Goal: Task Accomplishment & Management: Use online tool/utility

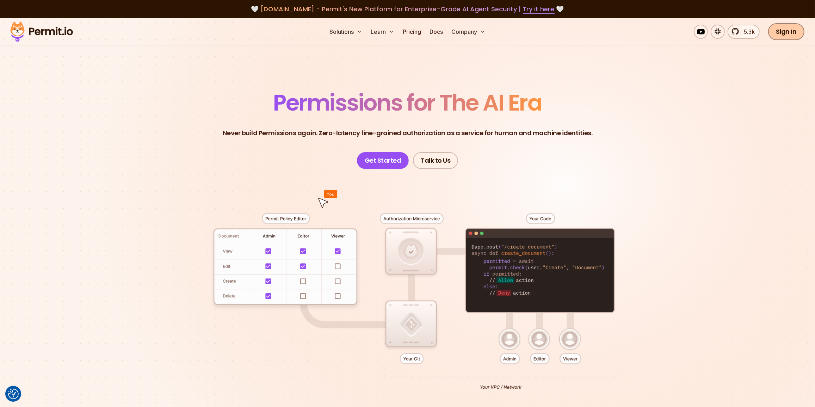
click at [790, 37] on link "Sign In" at bounding box center [786, 31] width 36 height 17
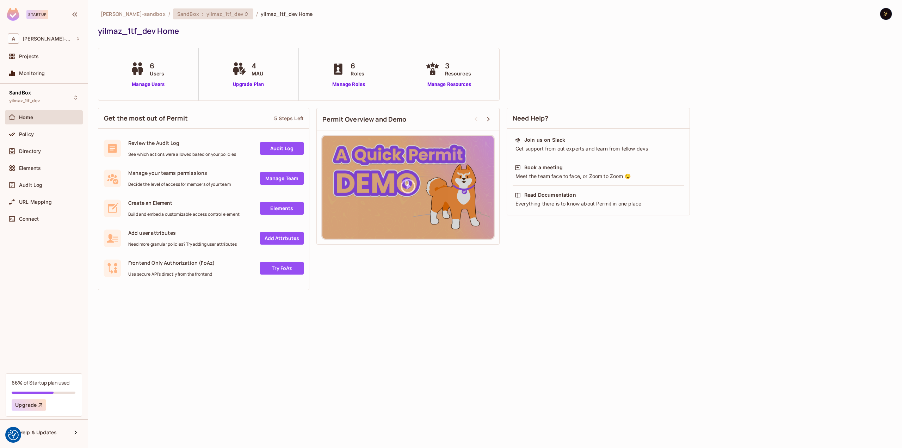
click at [212, 13] on span "yilmaz_1tf_dev" at bounding box center [225, 14] width 37 height 7
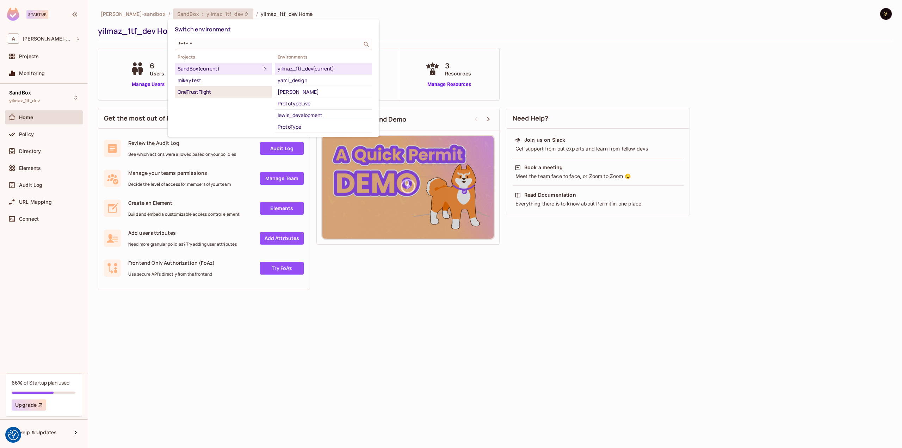
click at [209, 89] on div "OneTrustFlight" at bounding box center [224, 92] width 92 height 8
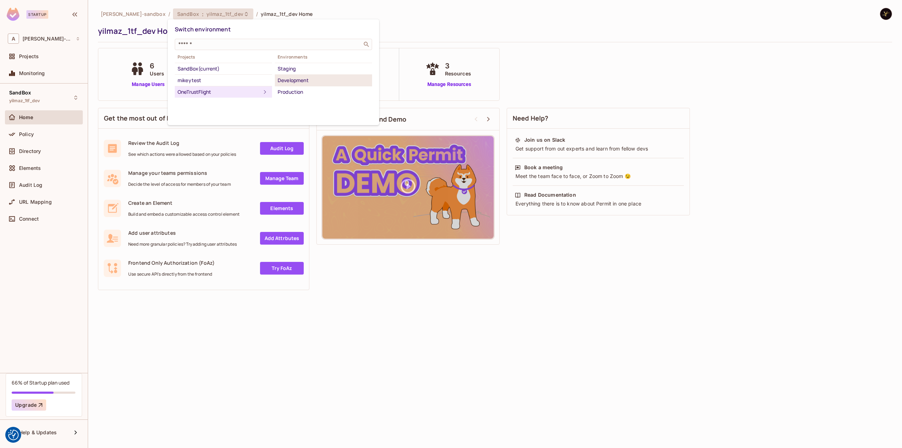
click at [297, 78] on div "Development" at bounding box center [324, 80] width 92 height 8
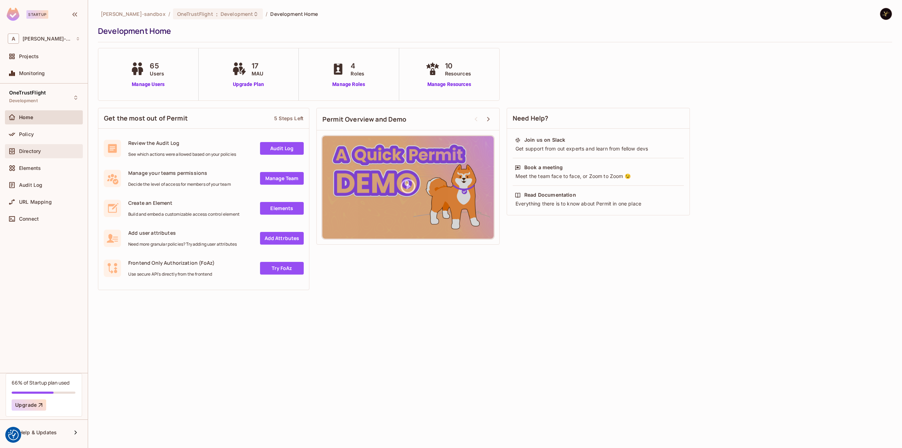
click at [31, 150] on span "Directory" at bounding box center [30, 151] width 22 height 6
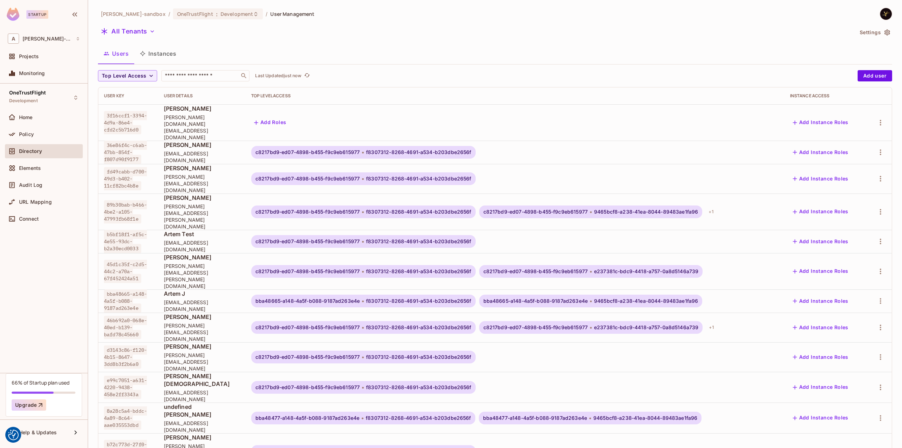
click at [163, 51] on button "Instances" at bounding box center [158, 54] width 48 height 18
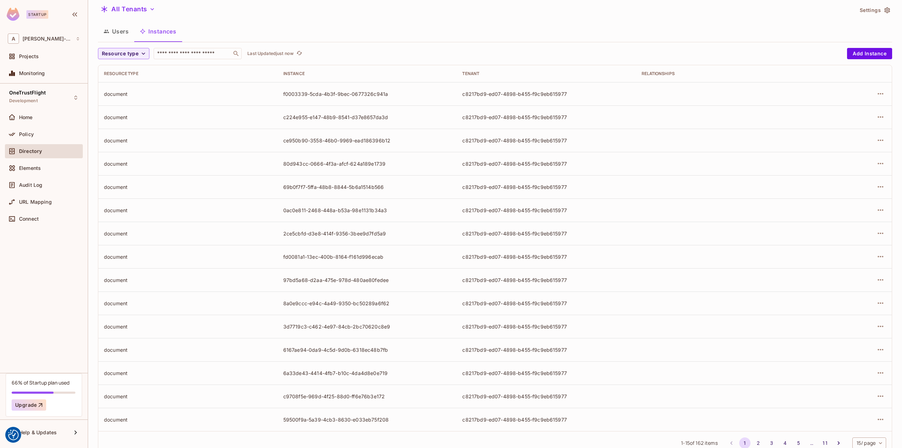
scroll to position [44, 0]
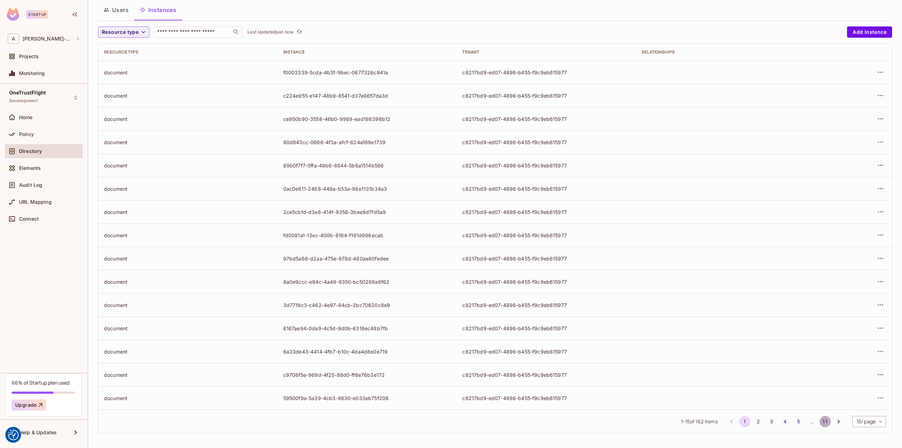
click at [820, 422] on button "11" at bounding box center [825, 421] width 11 height 11
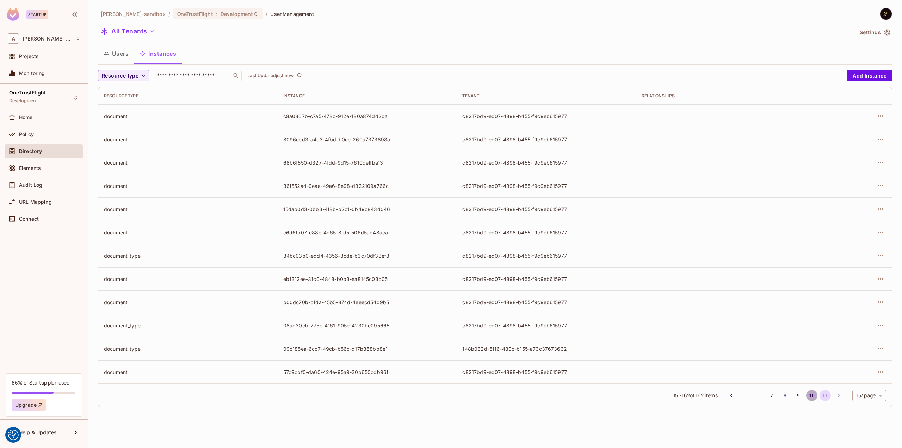
click at [813, 397] on button "10" at bounding box center [811, 395] width 11 height 11
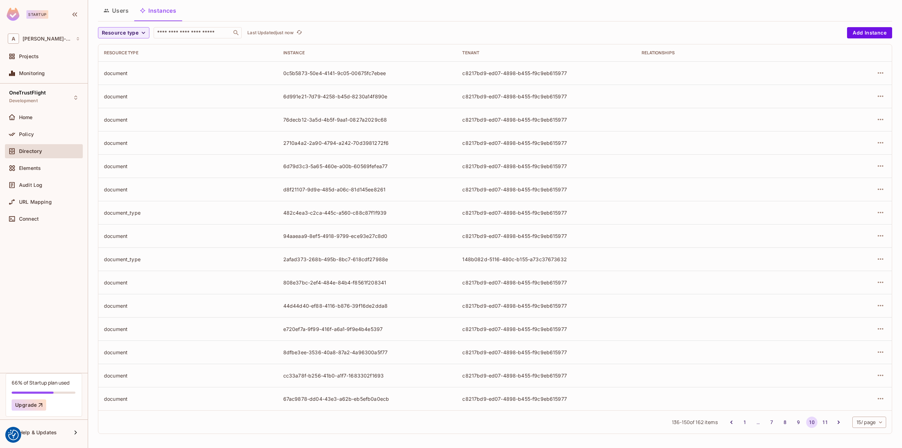
scroll to position [44, 0]
click at [793, 421] on button "9" at bounding box center [798, 421] width 11 height 11
click at [781, 418] on button "8" at bounding box center [785, 421] width 11 height 11
click at [766, 418] on button "7" at bounding box center [771, 421] width 11 height 11
click at [766, 420] on button "6" at bounding box center [771, 421] width 11 height 11
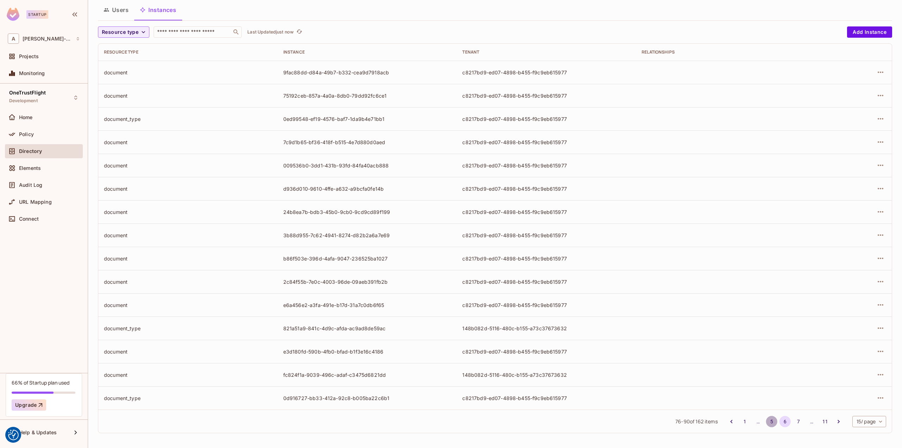
click at [766, 420] on button "5" at bounding box center [771, 421] width 11 height 11
click at [767, 421] on button "4" at bounding box center [771, 421] width 11 height 11
click at [766, 421] on button "3" at bounding box center [771, 421] width 11 height 11
click at [753, 421] on button "2" at bounding box center [758, 421] width 11 height 11
click at [739, 420] on button "1" at bounding box center [744, 421] width 11 height 11
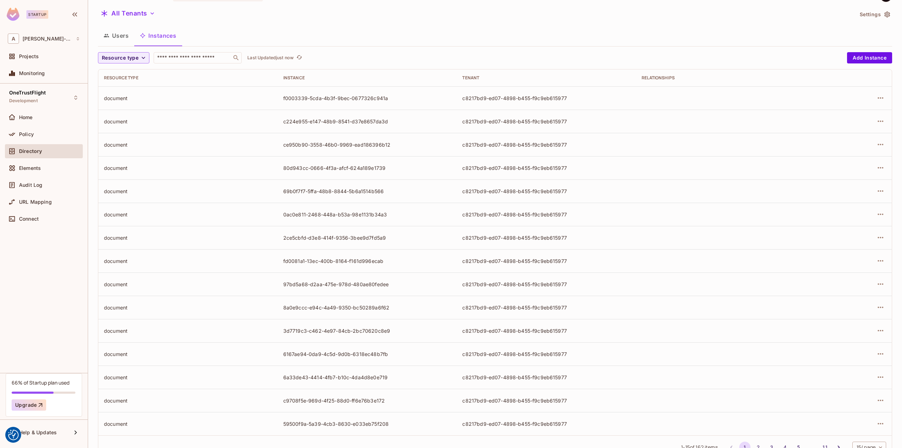
scroll to position [0, 0]
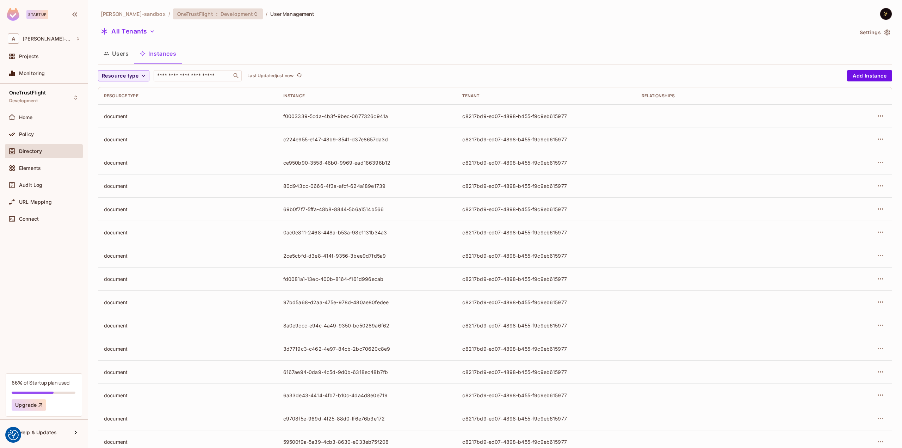
click at [221, 16] on span "Development" at bounding box center [237, 14] width 32 height 7
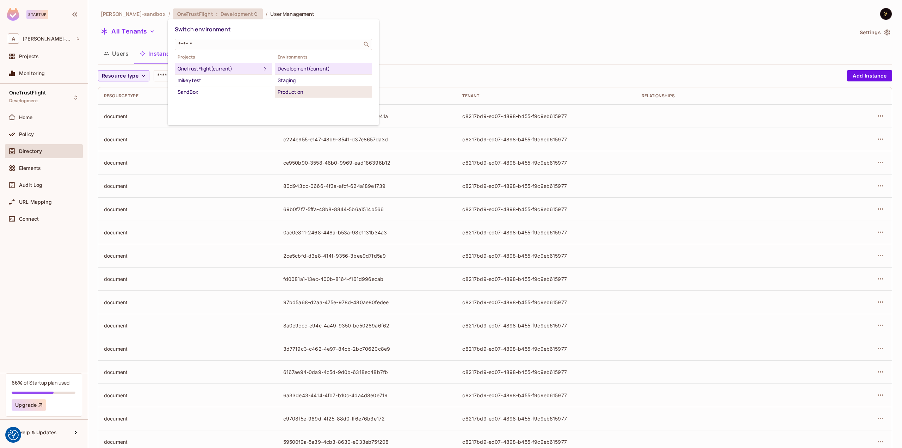
click at [332, 94] on div "Production" at bounding box center [324, 92] width 92 height 8
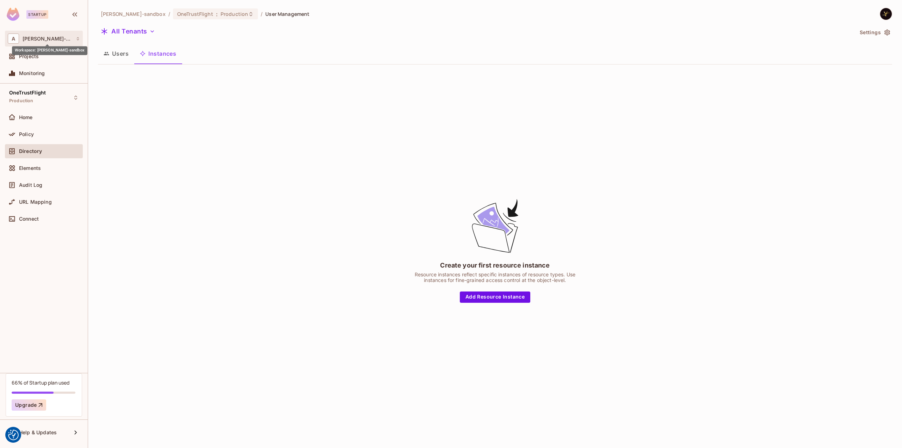
click at [48, 40] on span "[PERSON_NAME]-sandbox" at bounding box center [48, 39] width 50 height 6
click at [31, 60] on span "[PERSON_NAME]-sandbox" at bounding box center [46, 59] width 63 height 7
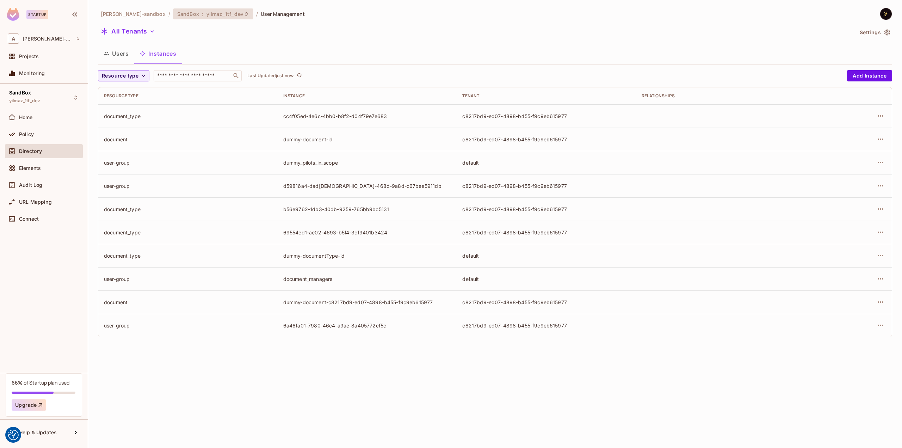
click at [223, 16] on span "yilmaz_1tf_dev" at bounding box center [225, 14] width 37 height 7
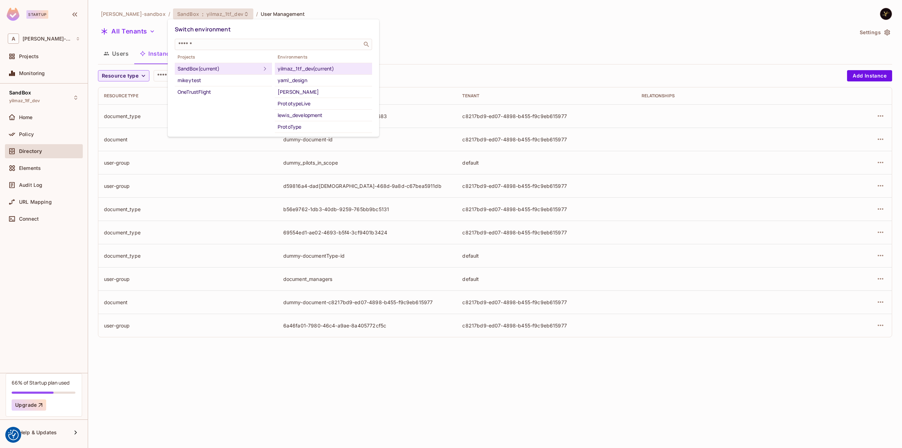
drag, startPoint x: 551, startPoint y: 39, endPoint x: 552, endPoint y: 50, distance: 10.7
click at [551, 39] on div at bounding box center [451, 224] width 902 height 448
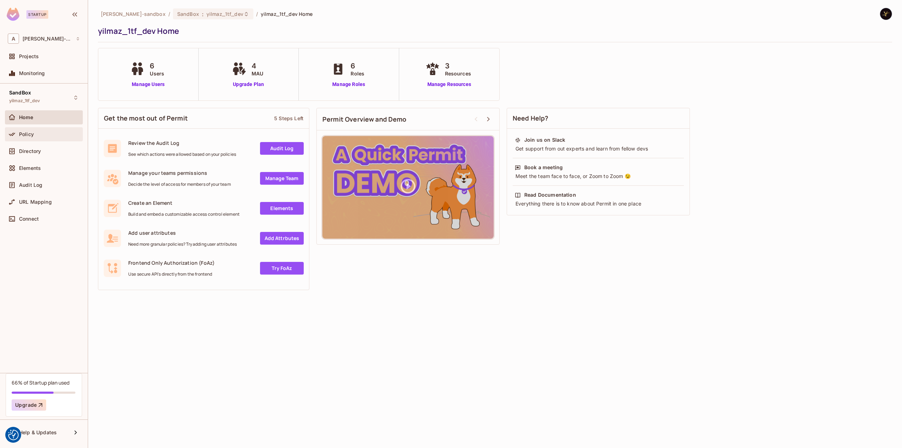
click at [39, 132] on div "Policy" at bounding box center [49, 134] width 61 height 6
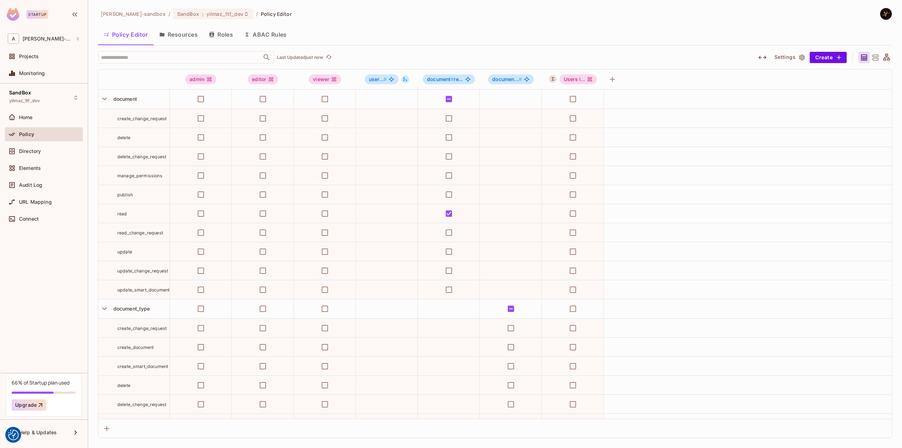
click at [274, 34] on button "ABAC Rules" at bounding box center [266, 35] width 54 height 18
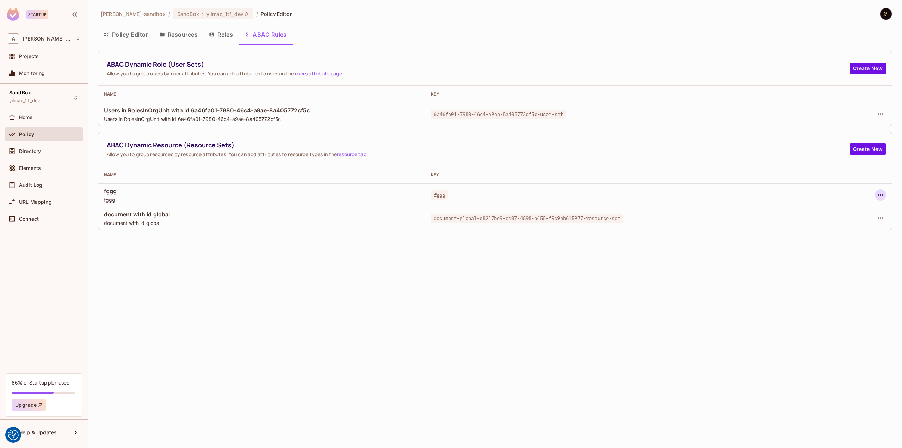
click at [879, 195] on icon "button" at bounding box center [881, 195] width 8 height 8
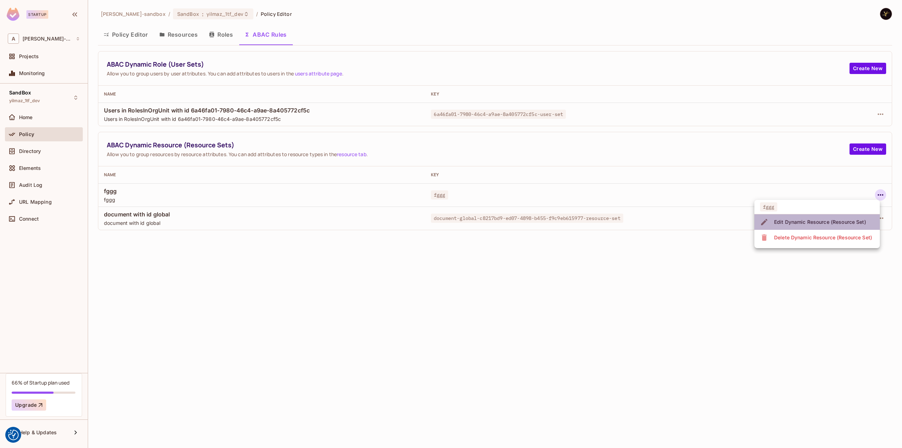
click at [840, 225] on div "Edit Dynamic Resource (Resource Set)" at bounding box center [820, 222] width 92 height 7
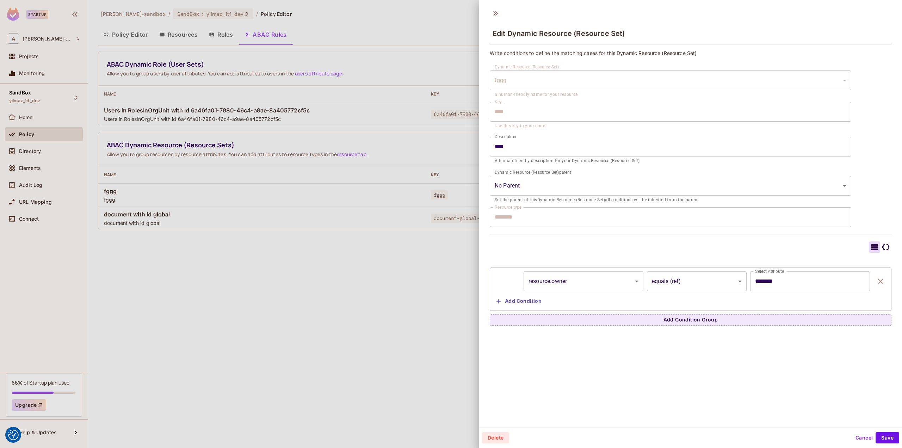
click at [883, 244] on icon at bounding box center [886, 247] width 7 height 6
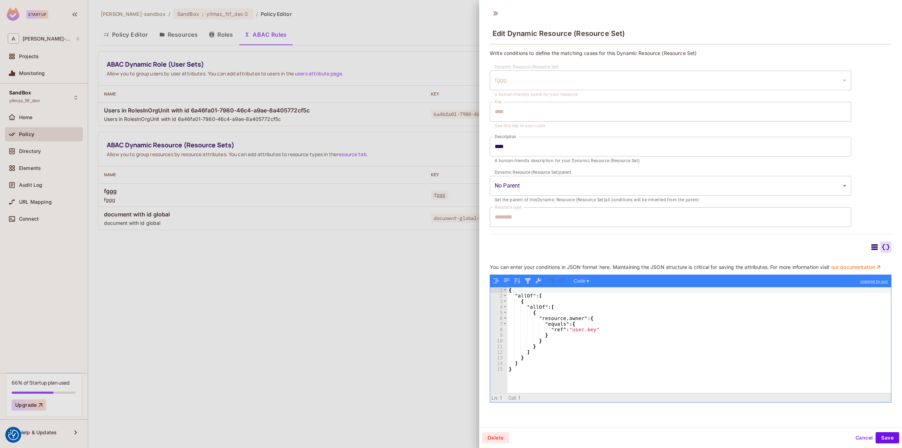
scroll to position [1, 0]
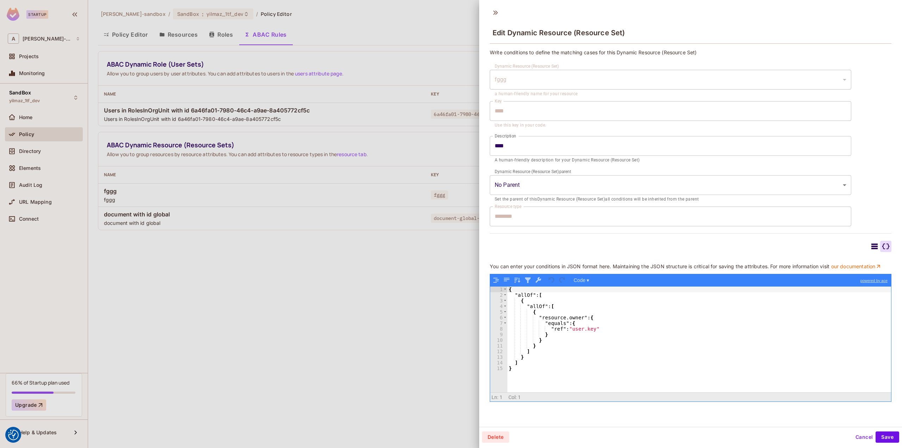
click at [858, 244] on div at bounding box center [691, 246] width 402 height 11
click at [871, 245] on icon at bounding box center [875, 246] width 8 height 8
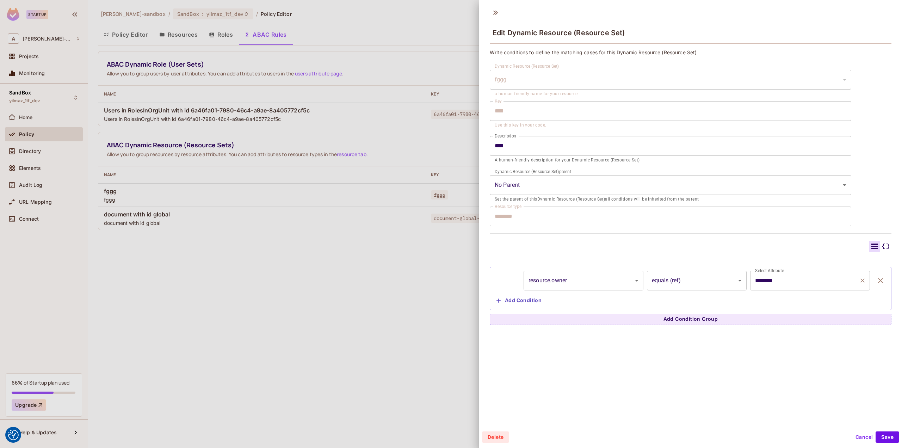
click at [796, 283] on input "********" at bounding box center [805, 280] width 103 height 13
click at [748, 252] on div "**********" at bounding box center [691, 283] width 402 height 84
click at [784, 275] on input "********" at bounding box center [805, 280] width 103 height 13
click at [803, 252] on div "**********" at bounding box center [691, 283] width 402 height 84
click at [695, 283] on body "We use cookies to enhance your browsing experience, serve personalized ads or c…" at bounding box center [451, 224] width 902 height 448
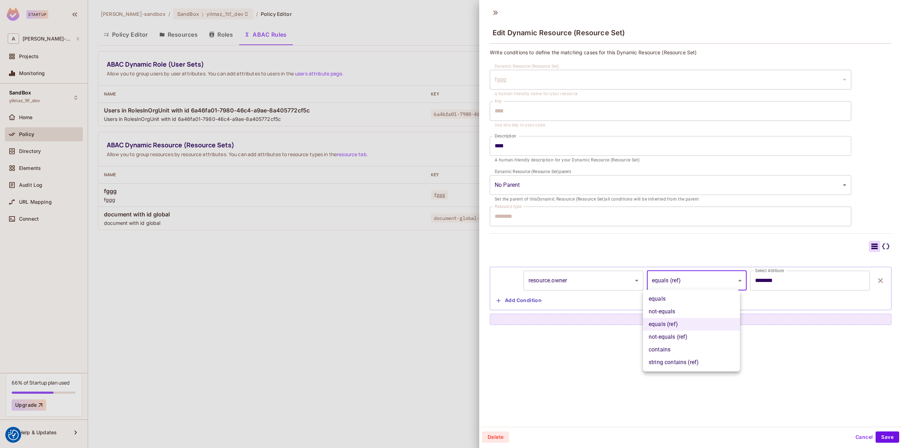
click at [695, 282] on div at bounding box center [451, 224] width 902 height 448
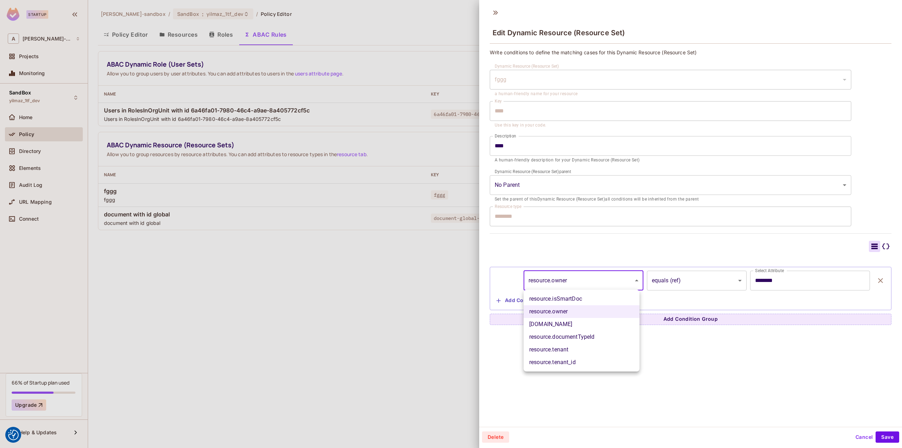
click at [566, 278] on body "We use cookies to enhance your browsing experience, serve personalized ads or c…" at bounding box center [451, 224] width 902 height 448
click at [566, 278] on div at bounding box center [451, 224] width 902 height 448
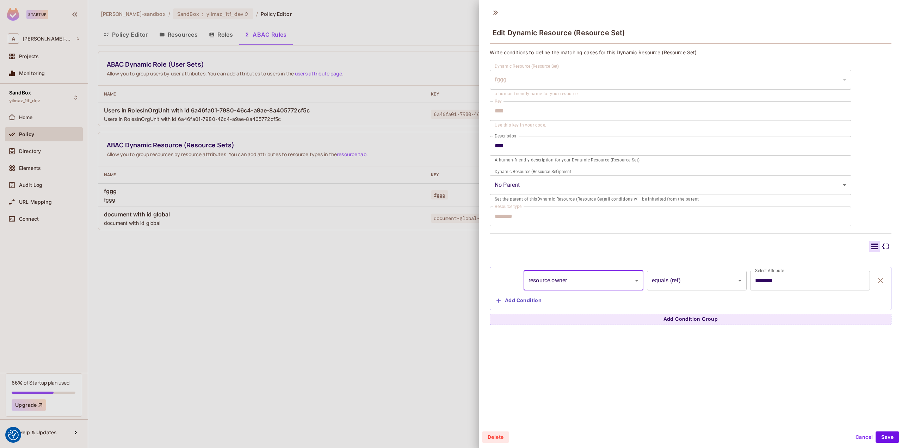
click at [665, 289] on body "We use cookies to enhance your browsing experience, serve personalized ads or c…" at bounding box center [451, 224] width 902 height 448
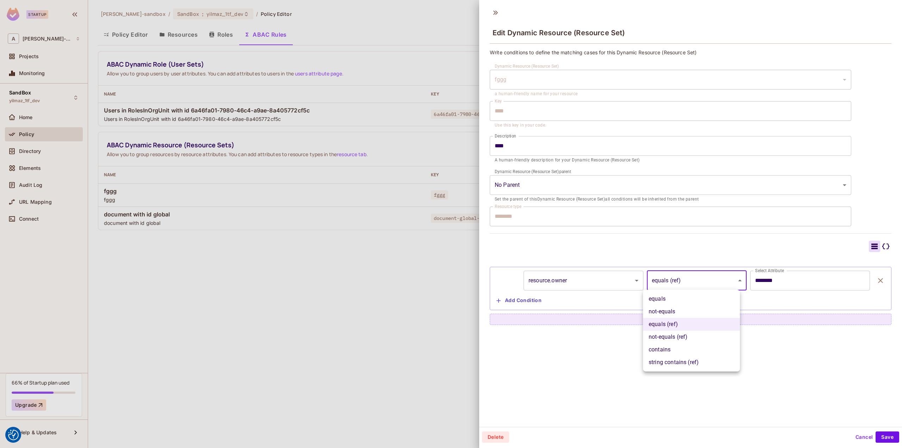
click at [685, 284] on div at bounding box center [451, 224] width 902 height 448
click at [727, 282] on body "We use cookies to enhance your browsing experience, serve personalized ads or c…" at bounding box center [451, 224] width 902 height 448
click at [728, 281] on div at bounding box center [451, 224] width 902 height 448
click at [708, 282] on body "We use cookies to enhance your browsing experience, serve personalized ads or c…" at bounding box center [451, 224] width 902 height 448
click at [674, 297] on li "equals" at bounding box center [691, 299] width 97 height 13
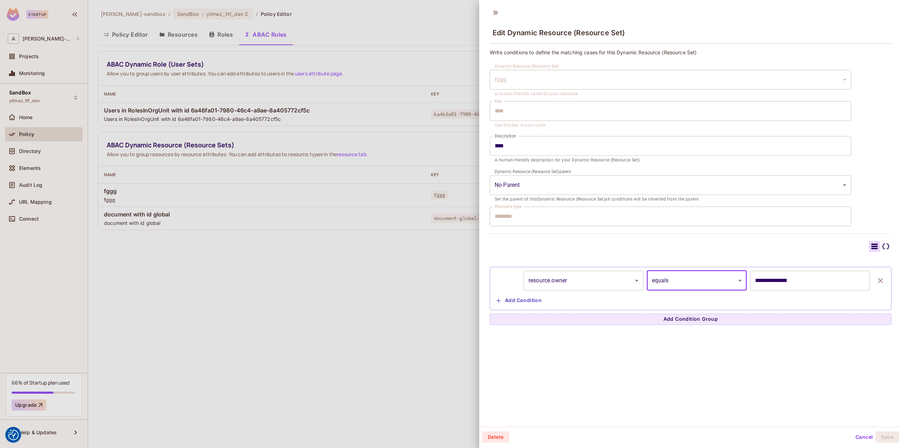
click at [776, 282] on input "**********" at bounding box center [810, 281] width 120 height 20
click at [702, 280] on body "We use cookies to enhance your browsing experience, serve personalized ads or c…" at bounding box center [451, 224] width 902 height 448
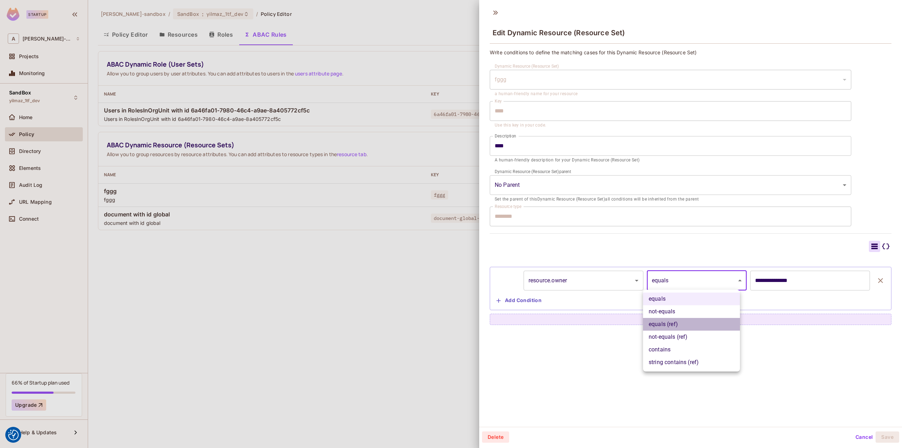
click at [669, 322] on li "equals (ref)" at bounding box center [691, 324] width 97 height 13
type input "**********"
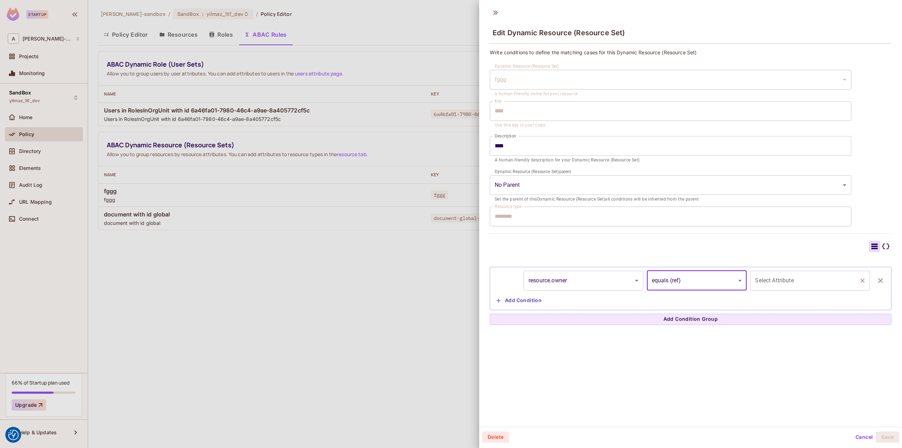
click at [771, 282] on input "Select Attribute" at bounding box center [805, 280] width 103 height 13
click at [786, 281] on input "Select Attribute" at bounding box center [805, 280] width 103 height 13
click at [882, 242] on icon at bounding box center [886, 246] width 8 height 8
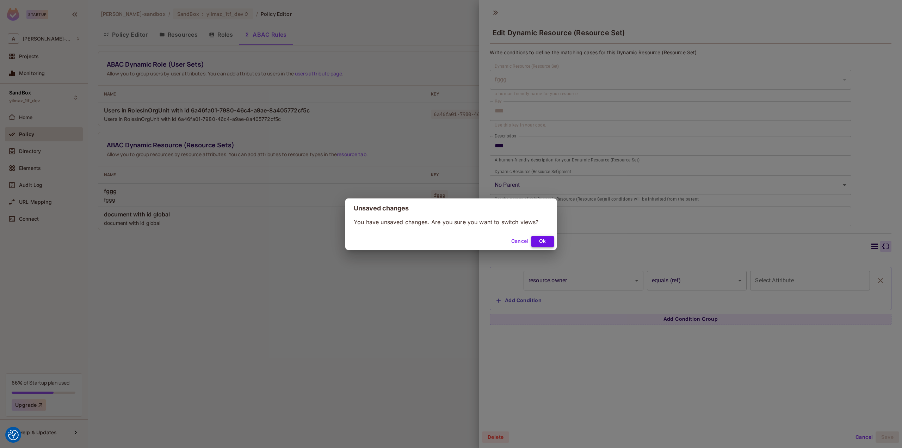
click at [543, 240] on button "Ok" at bounding box center [543, 241] width 23 height 11
